Goal: Information Seeking & Learning: Learn about a topic

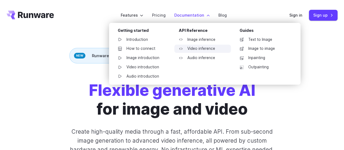
click at [204, 49] on link "Video inference" at bounding box center [202, 49] width 57 height 8
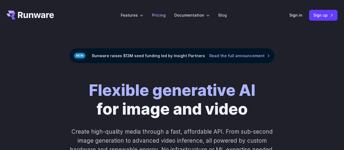
click at [162, 14] on link "Pricing" at bounding box center [159, 15] width 14 height 6
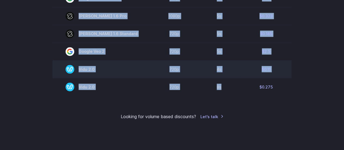
scroll to position [516, 0]
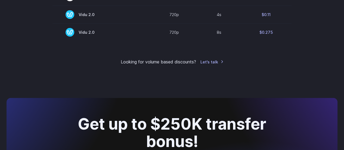
drag, startPoint x: 77, startPoint y: 59, endPoint x: 292, endPoint y: 37, distance: 215.8
copy table
